Goal: Check status: Check status

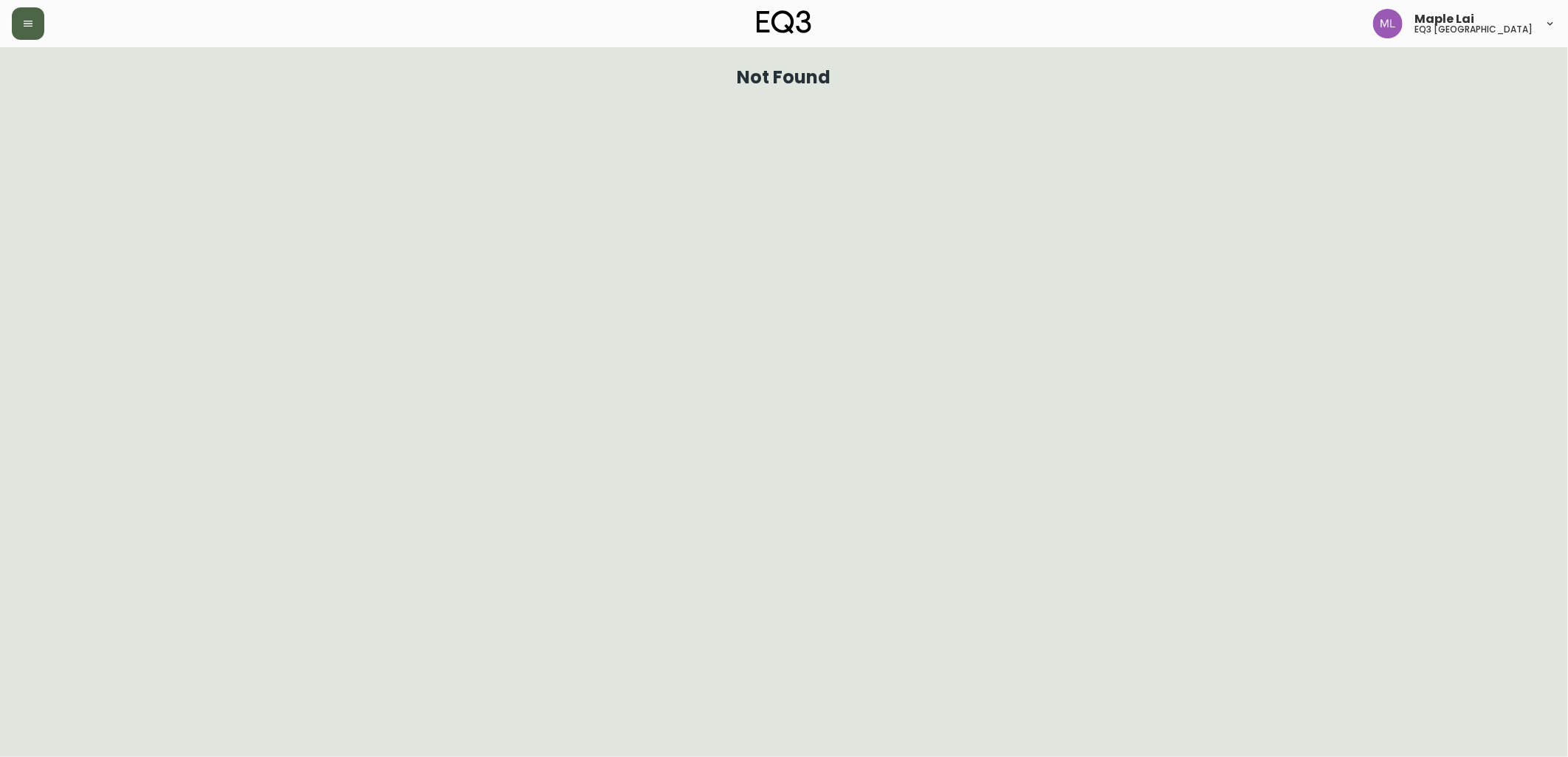
click at [26, 13] on button "button" at bounding box center [28, 23] width 33 height 33
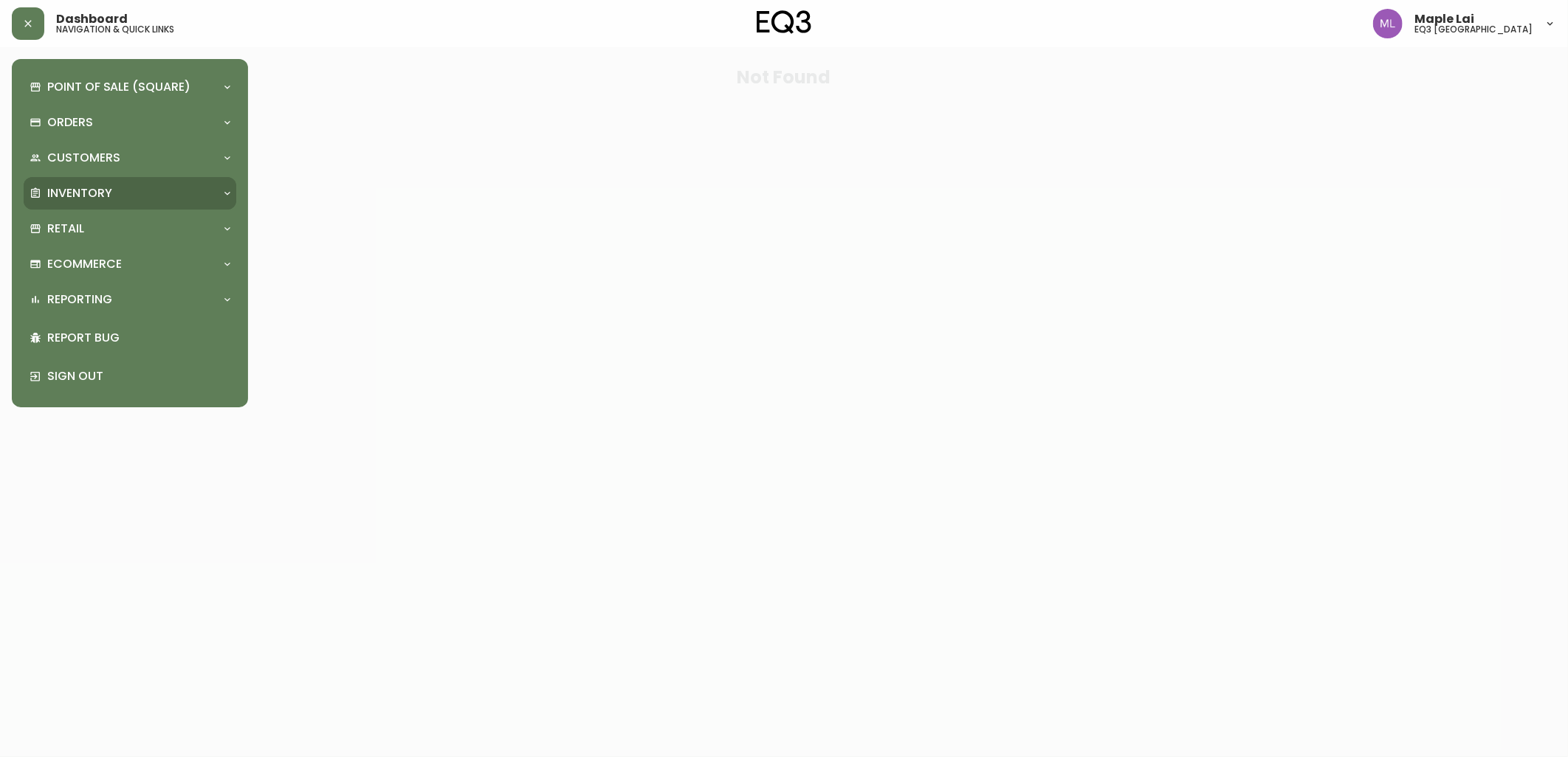
click at [137, 185] on div "Inventory" at bounding box center [123, 193] width 186 height 16
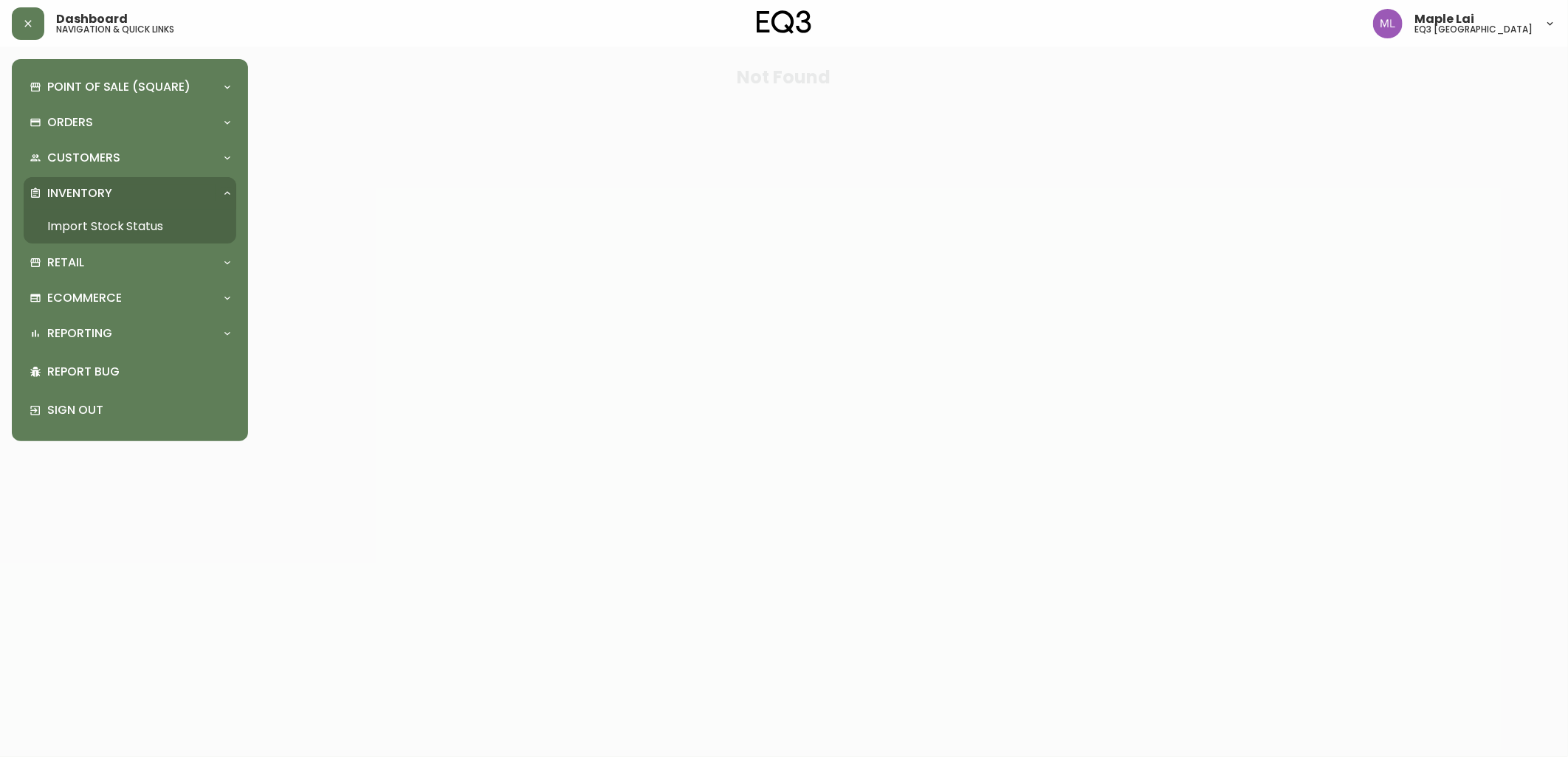
drag, startPoint x: 143, startPoint y: 231, endPoint x: 175, endPoint y: 239, distance: 33.0
click at [143, 231] on link "Import Stock Status" at bounding box center [130, 227] width 213 height 34
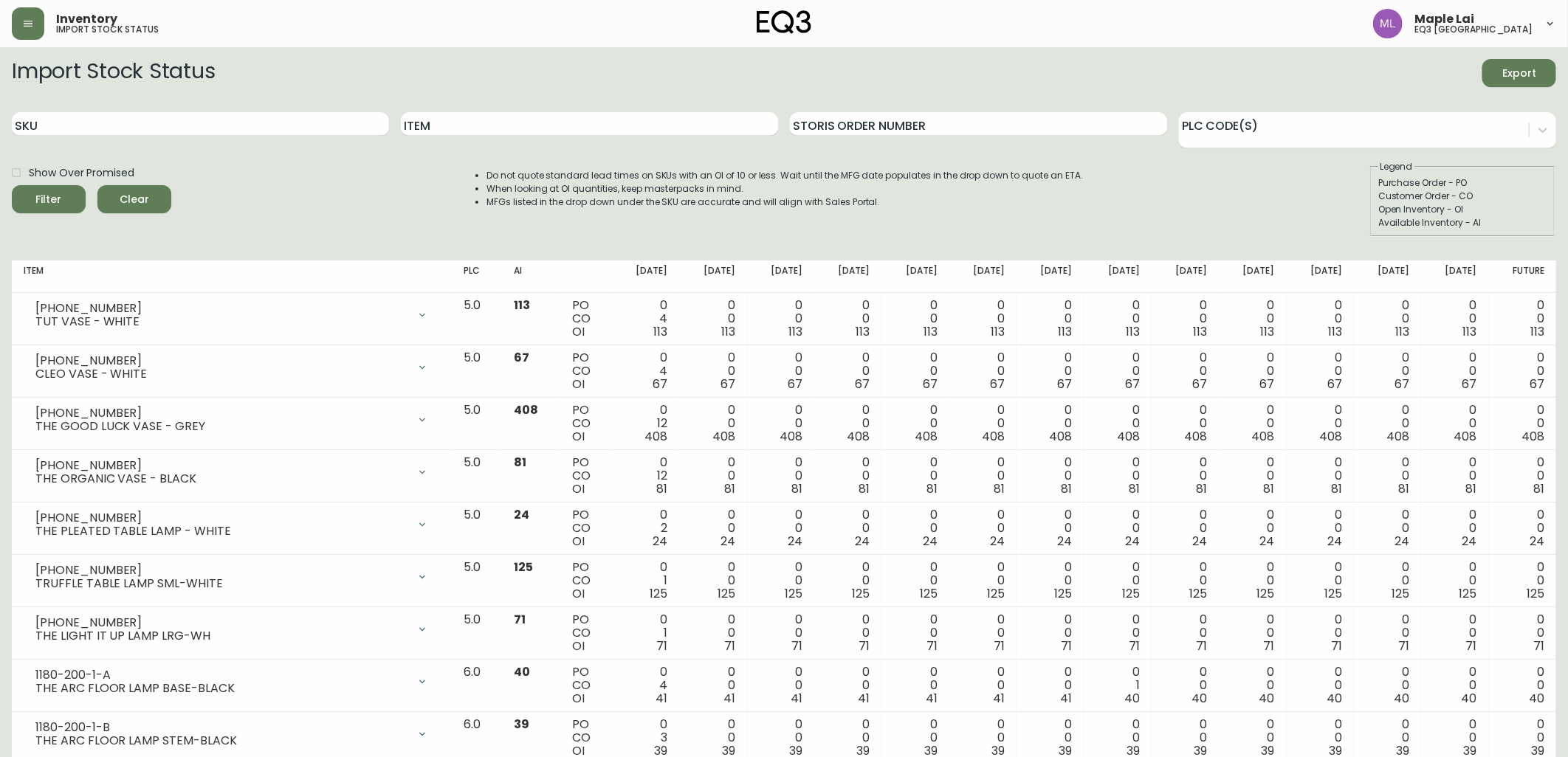
click at [238, 109] on div "SKU" at bounding box center [201, 124] width 378 height 48
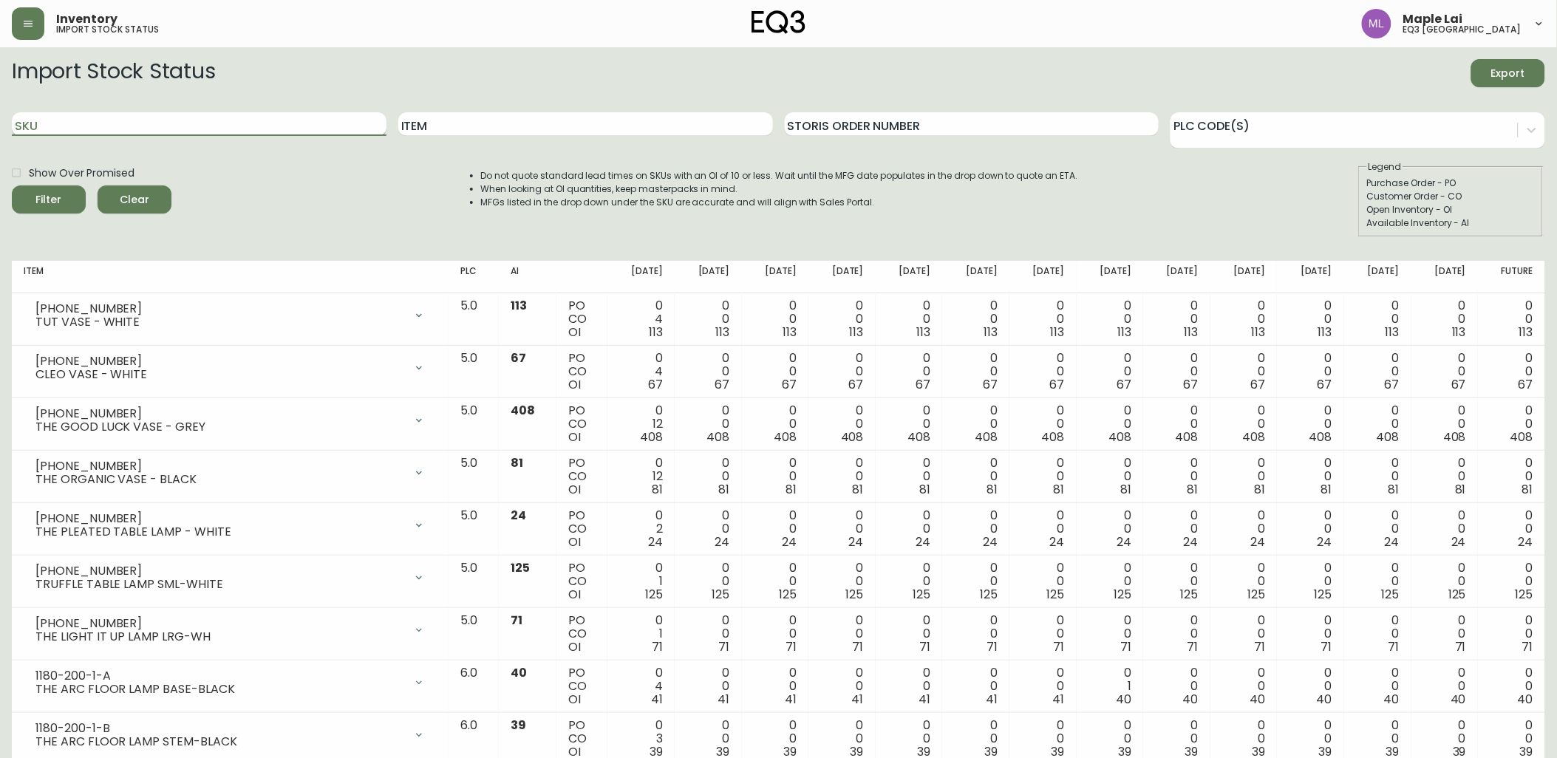
click at [236, 126] on input "SKU" at bounding box center [199, 124] width 375 height 24
paste input "[PHONE_NUMBER]"
type input "[PHONE_NUMBER]"
click at [12, 185] on button "Filter" at bounding box center [49, 199] width 74 height 28
